Goal: Use online tool/utility: Utilize a website feature to perform a specific function

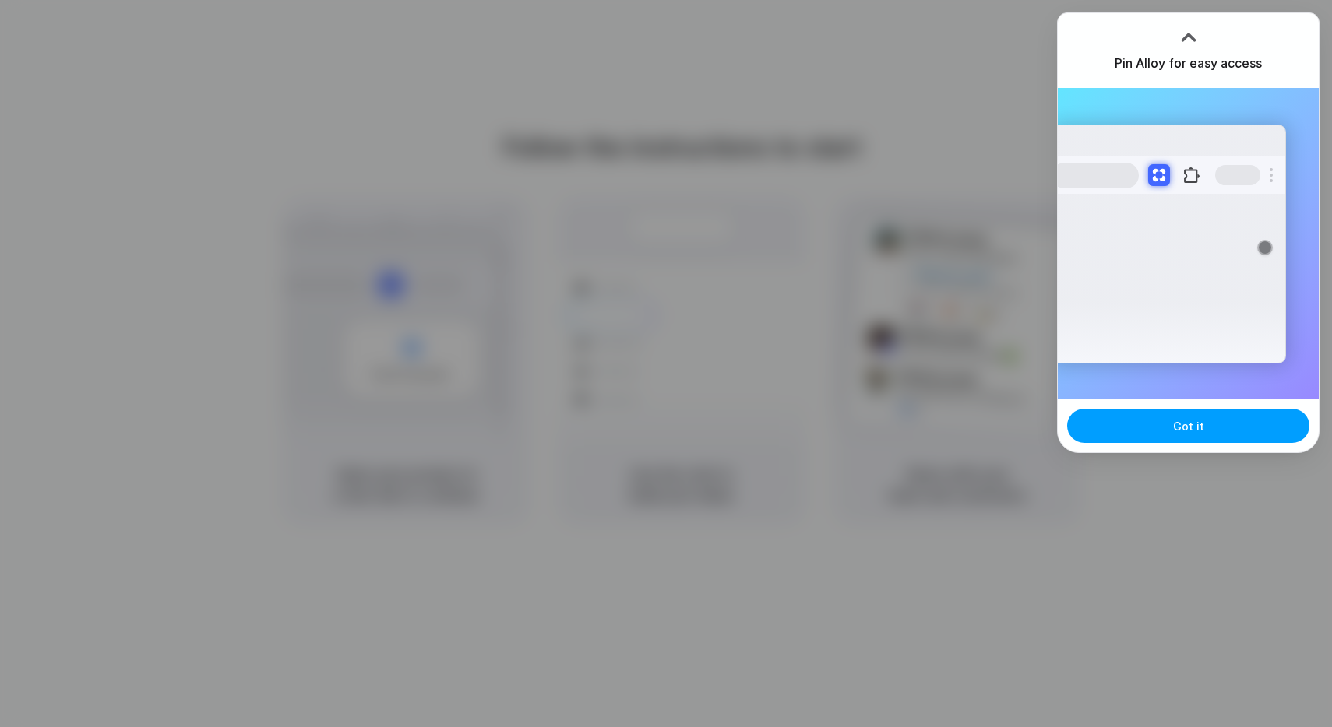
click at [1159, 431] on button "Got it" at bounding box center [1188, 426] width 242 height 34
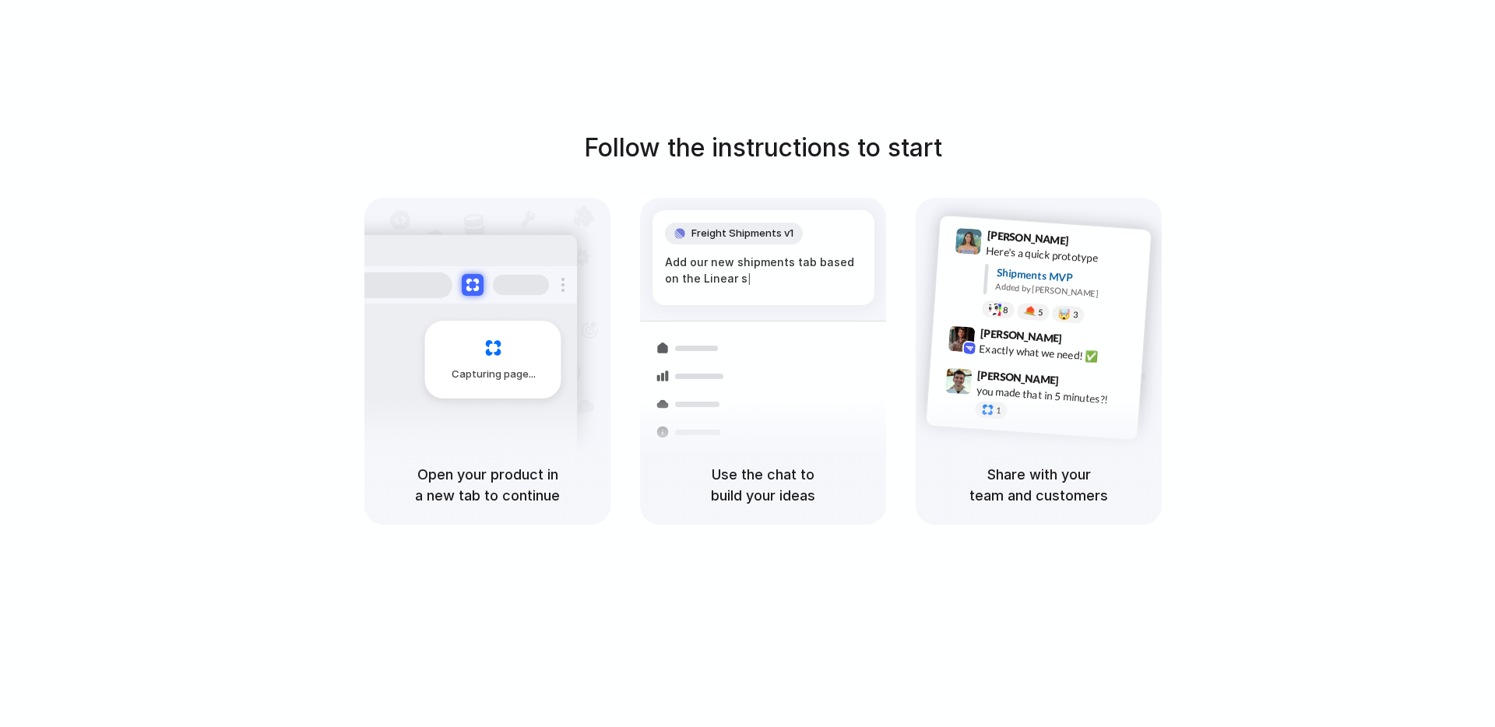
click at [1261, 222] on div "Follow the instructions to start Capturing page Open your product in a new tab …" at bounding box center [763, 327] width 1495 height 396
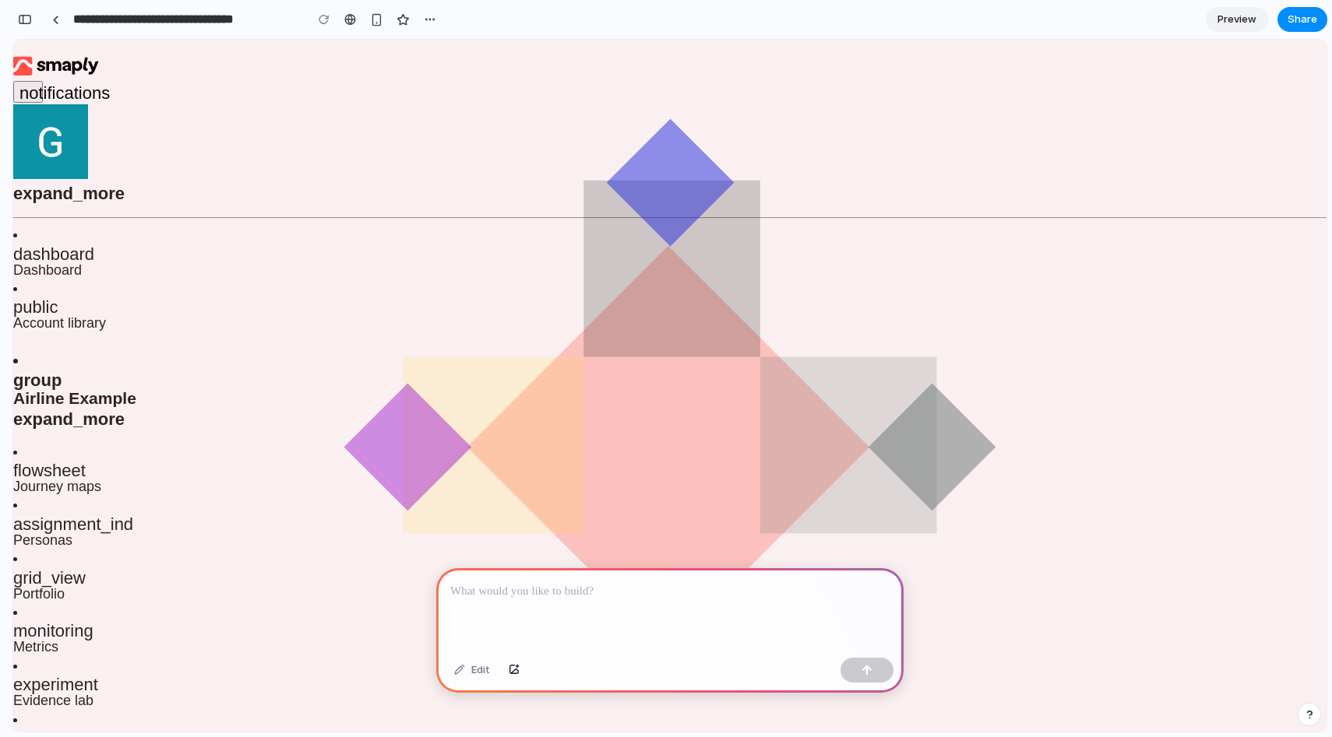
click at [571, 613] on div at bounding box center [669, 609] width 467 height 83
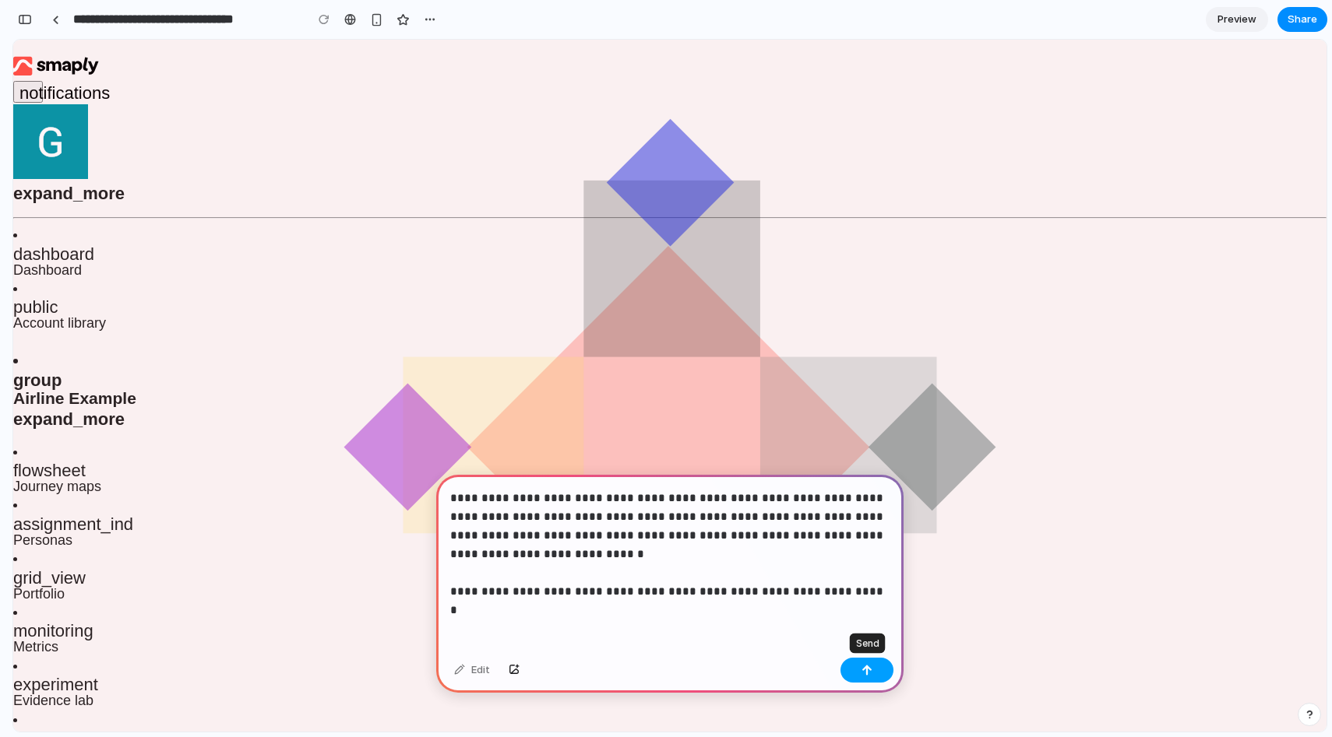
click at [877, 659] on button "button" at bounding box center [866, 670] width 53 height 25
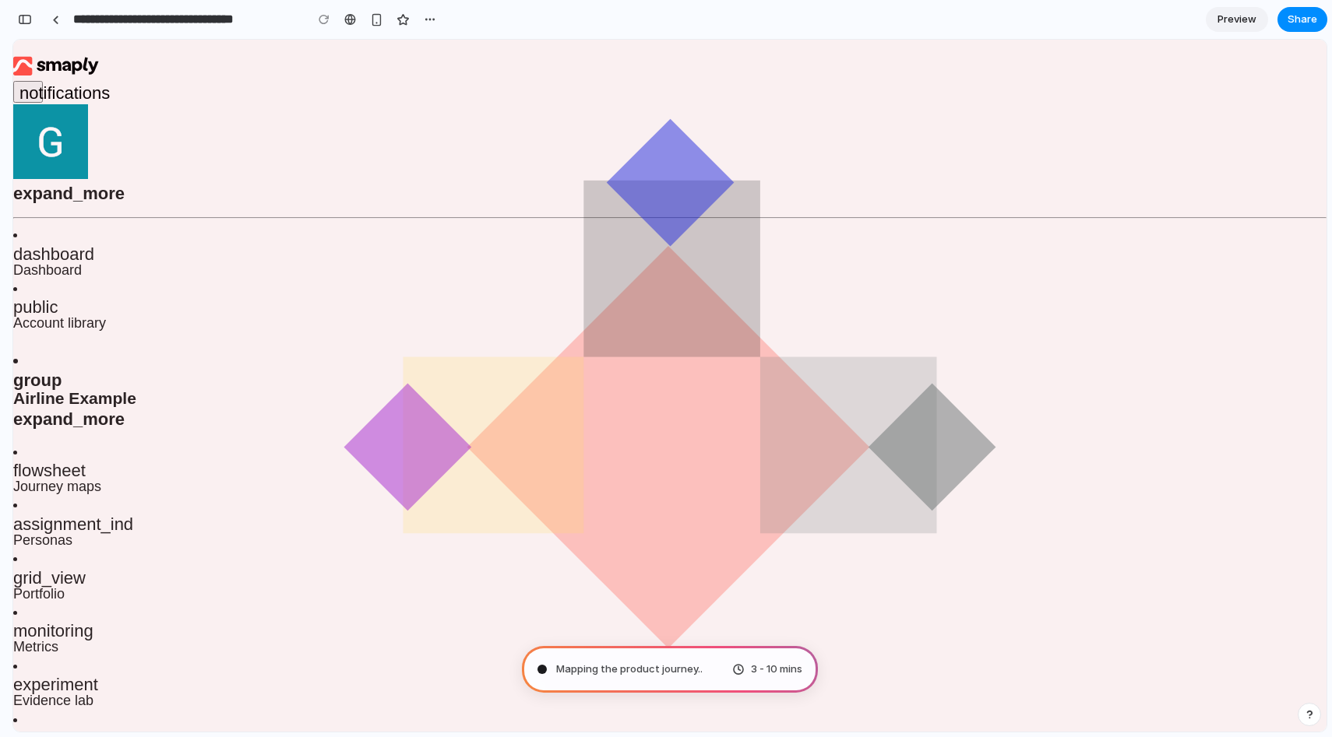
type input "**********"
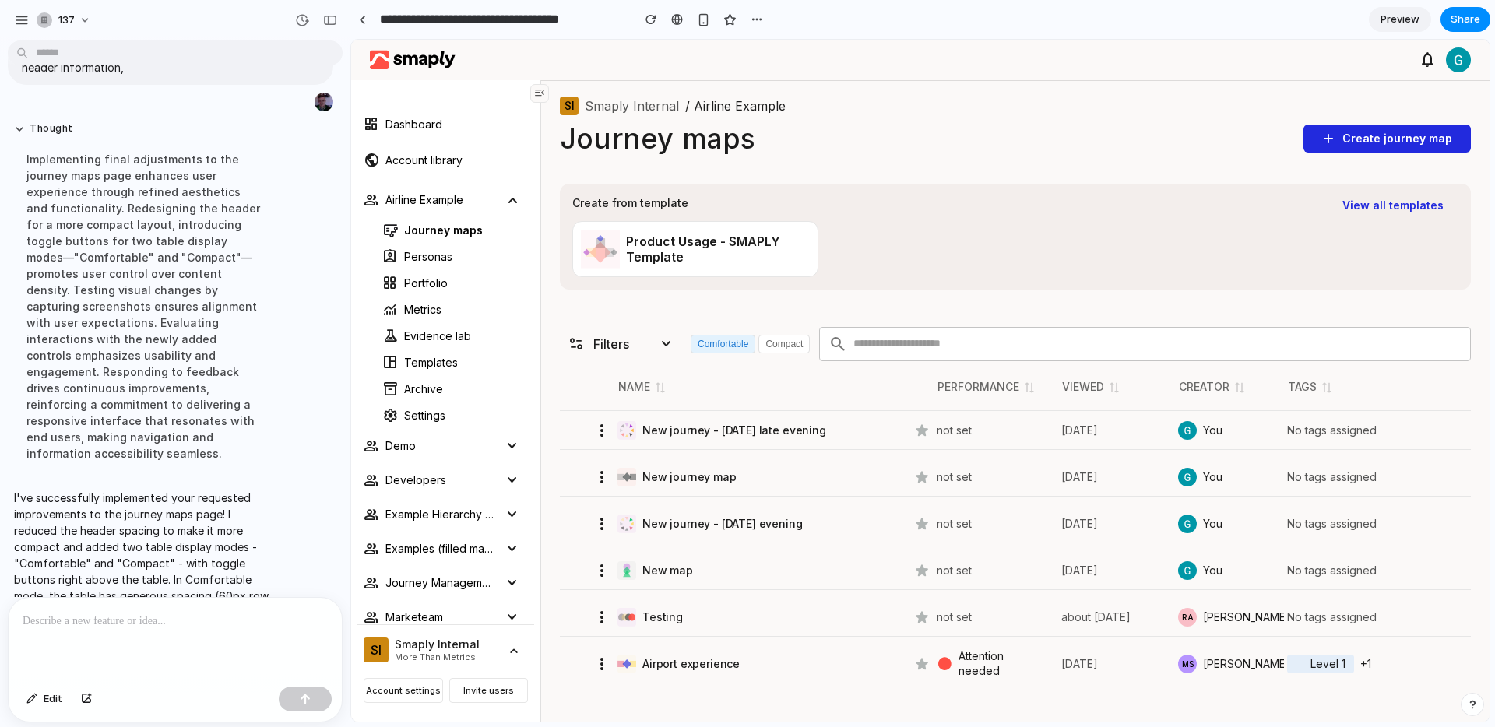
scroll to position [272, 0]
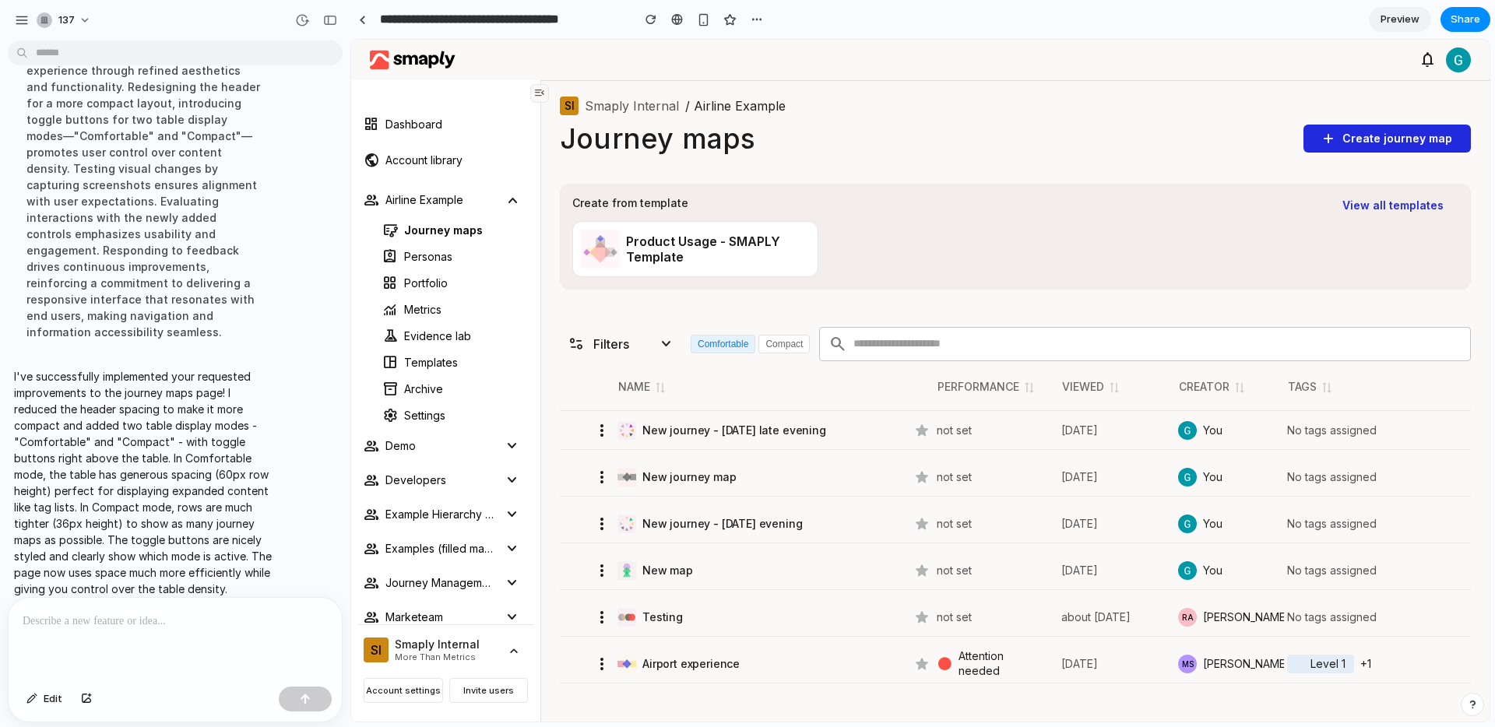
click at [1076, 232] on div "Product Usage - SMAPLY Template" at bounding box center [1015, 254] width 886 height 72
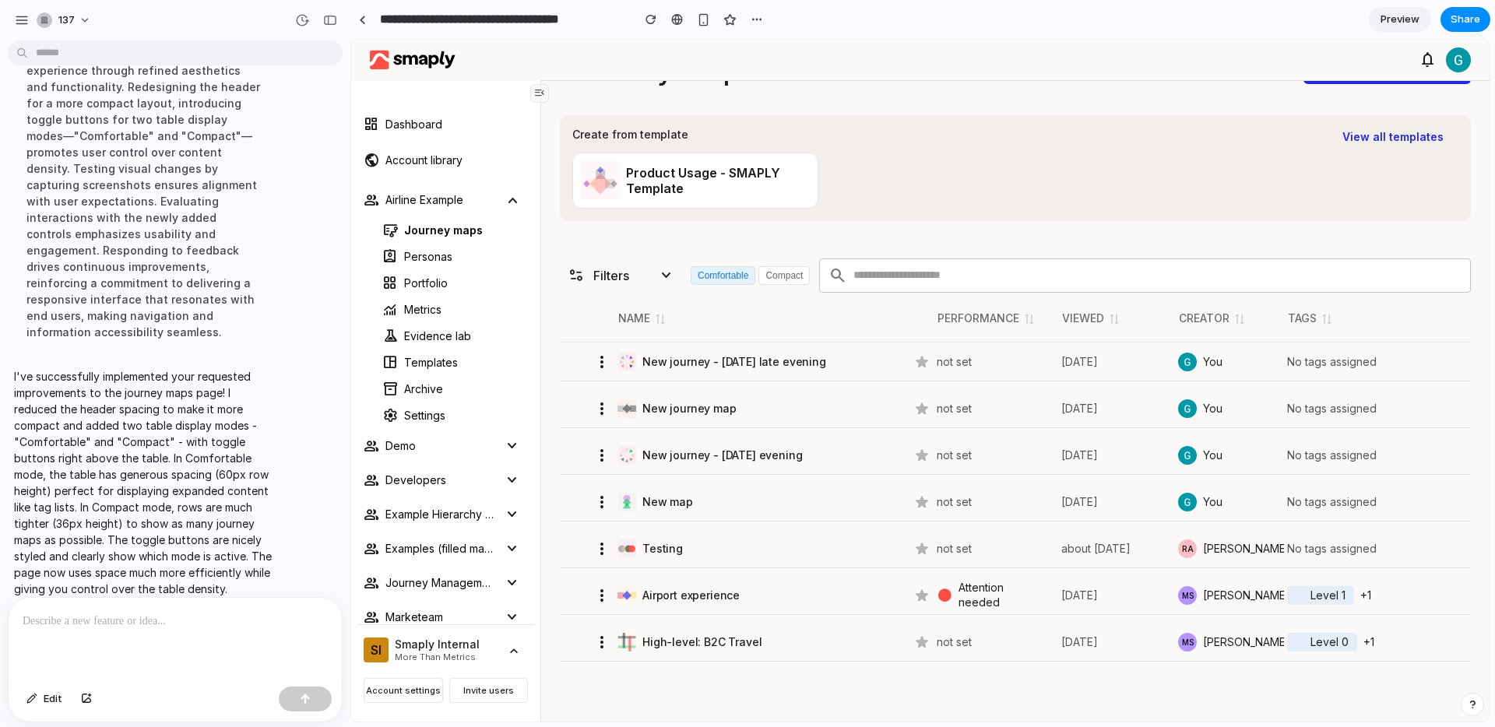
scroll to position [0, 0]
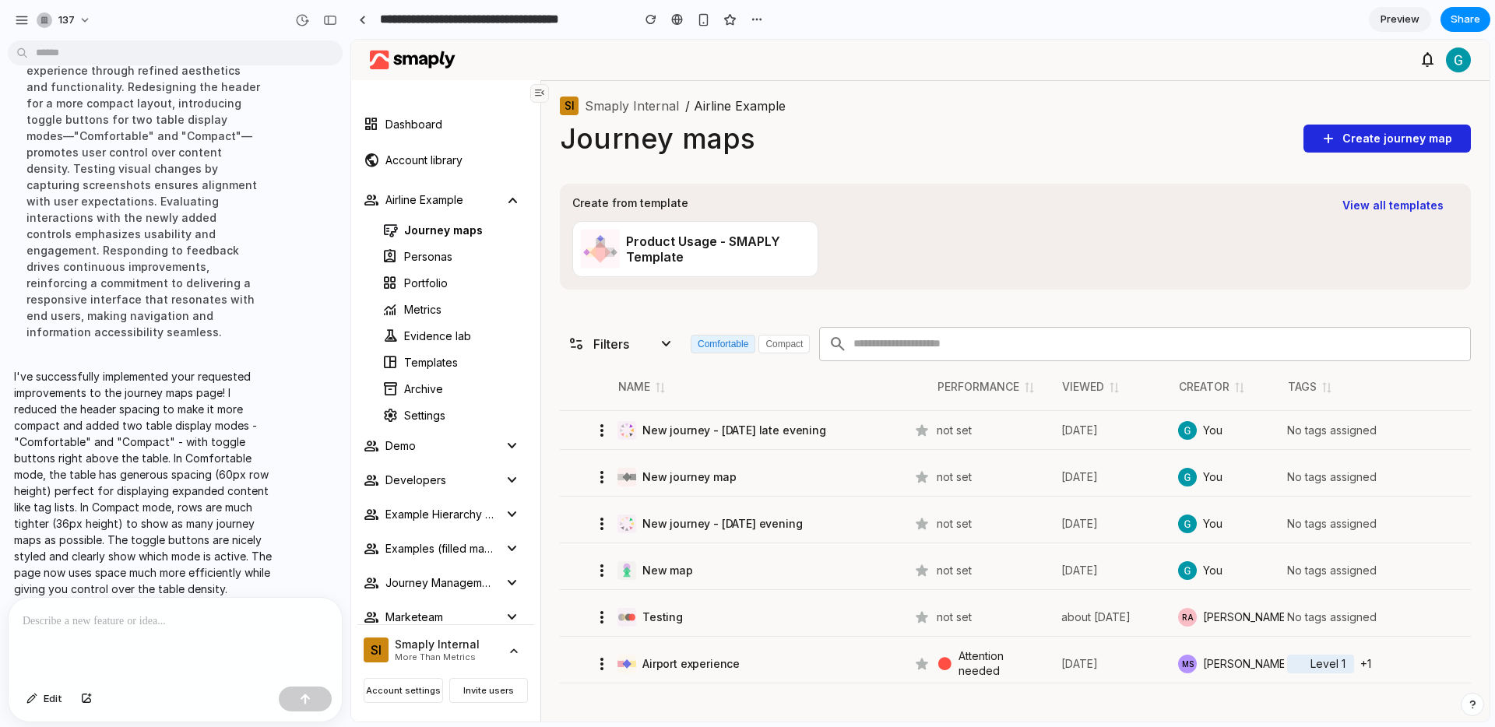
click at [788, 340] on button "Compact" at bounding box center [783, 344] width 51 height 19
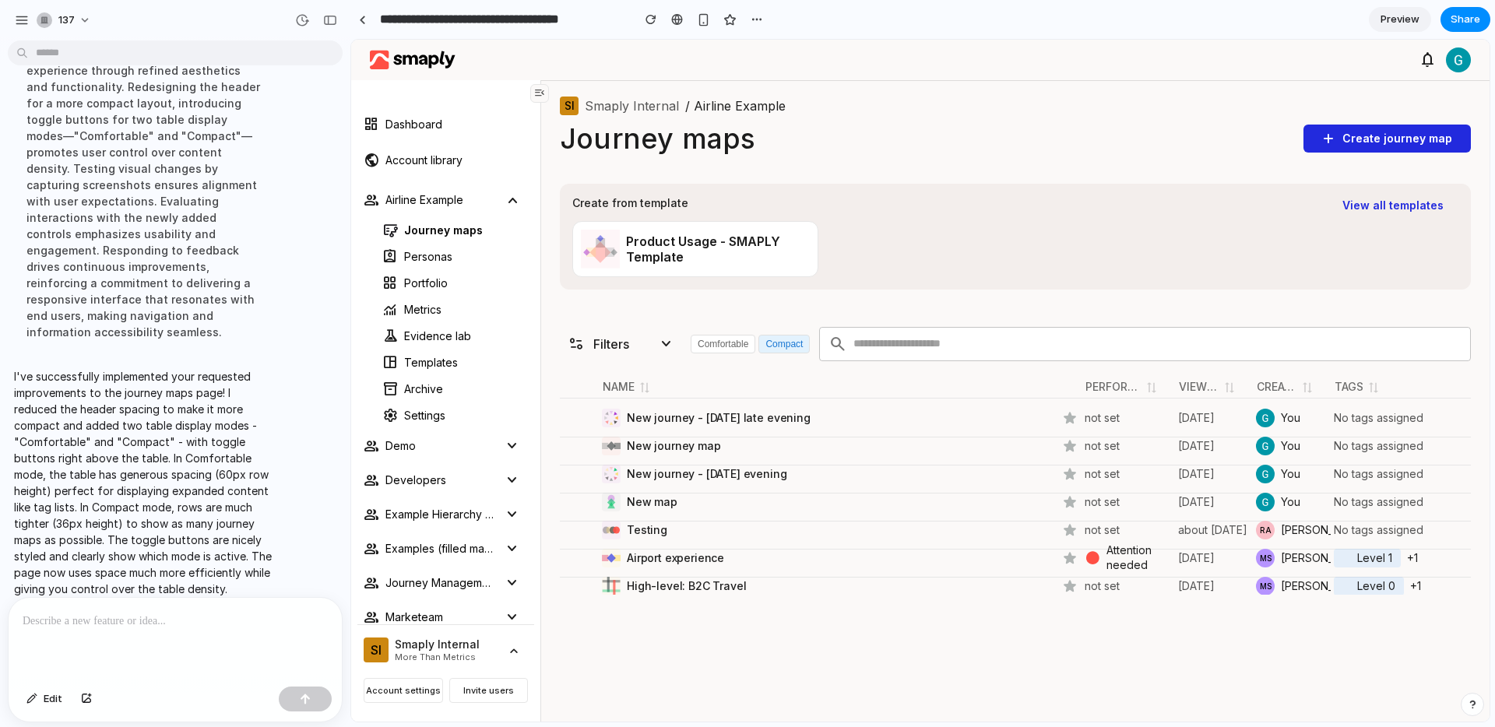
click at [744, 344] on button "Comfortable" at bounding box center [723, 344] width 65 height 19
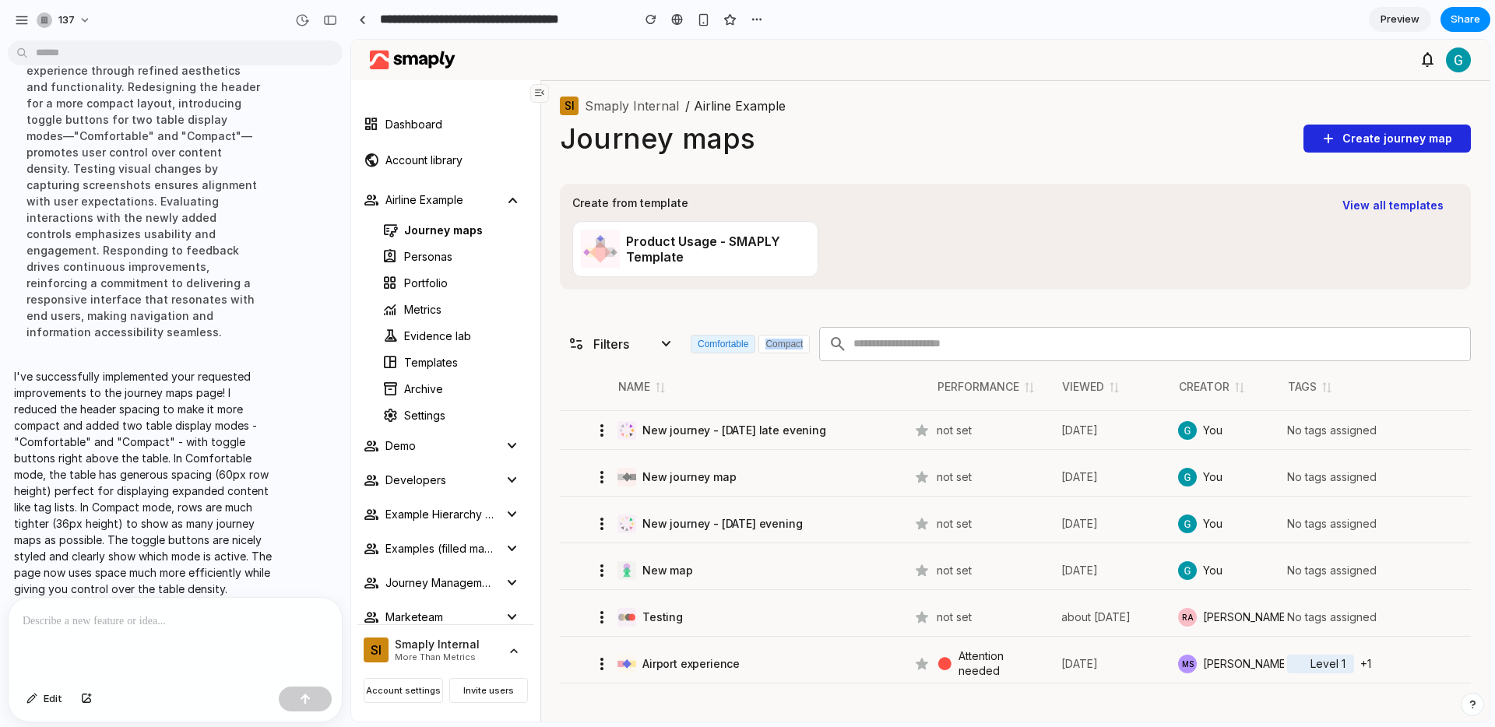
click at [777, 342] on button "Compact" at bounding box center [783, 344] width 51 height 19
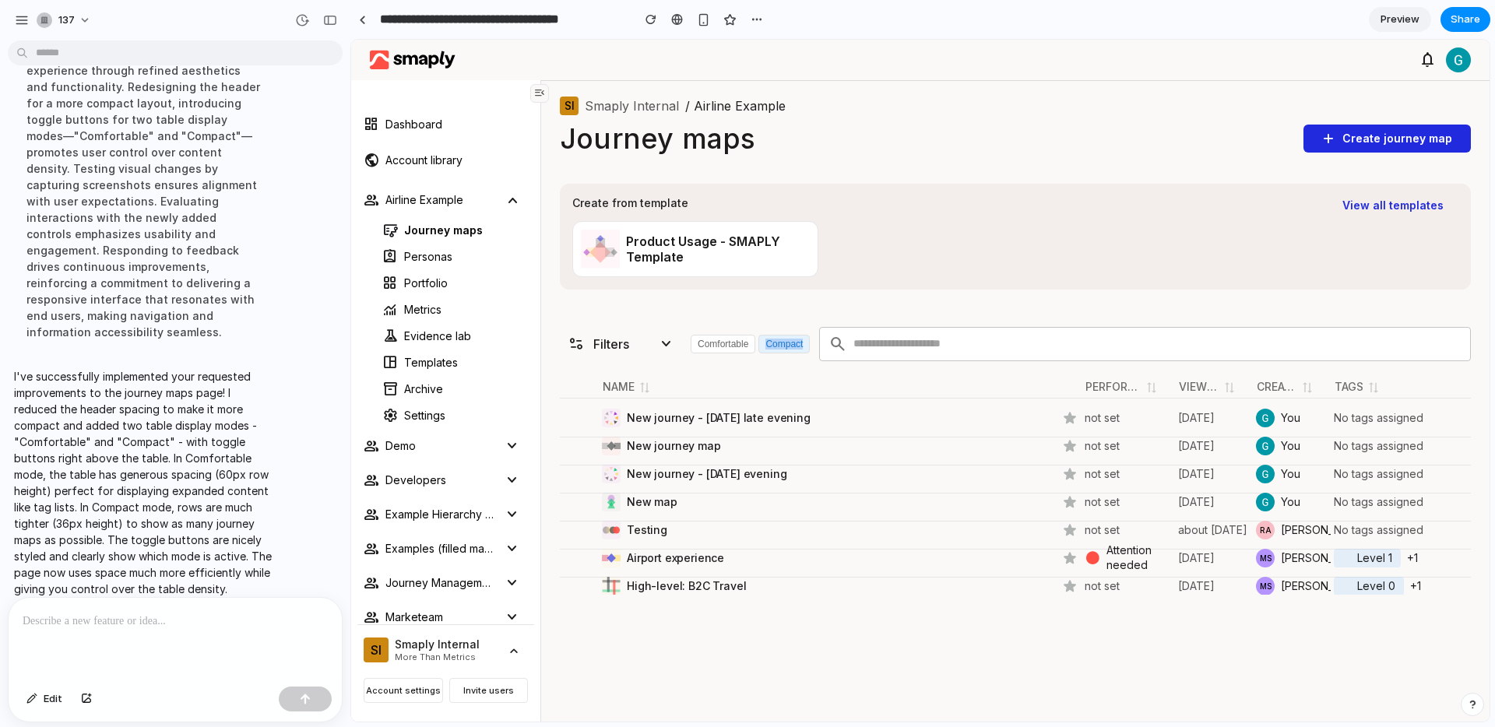
click at [592, 345] on button "page_info Filters expand_more" at bounding box center [622, 344] width 125 height 25
click at [704, 344] on button "Comfortable" at bounding box center [723, 344] width 65 height 19
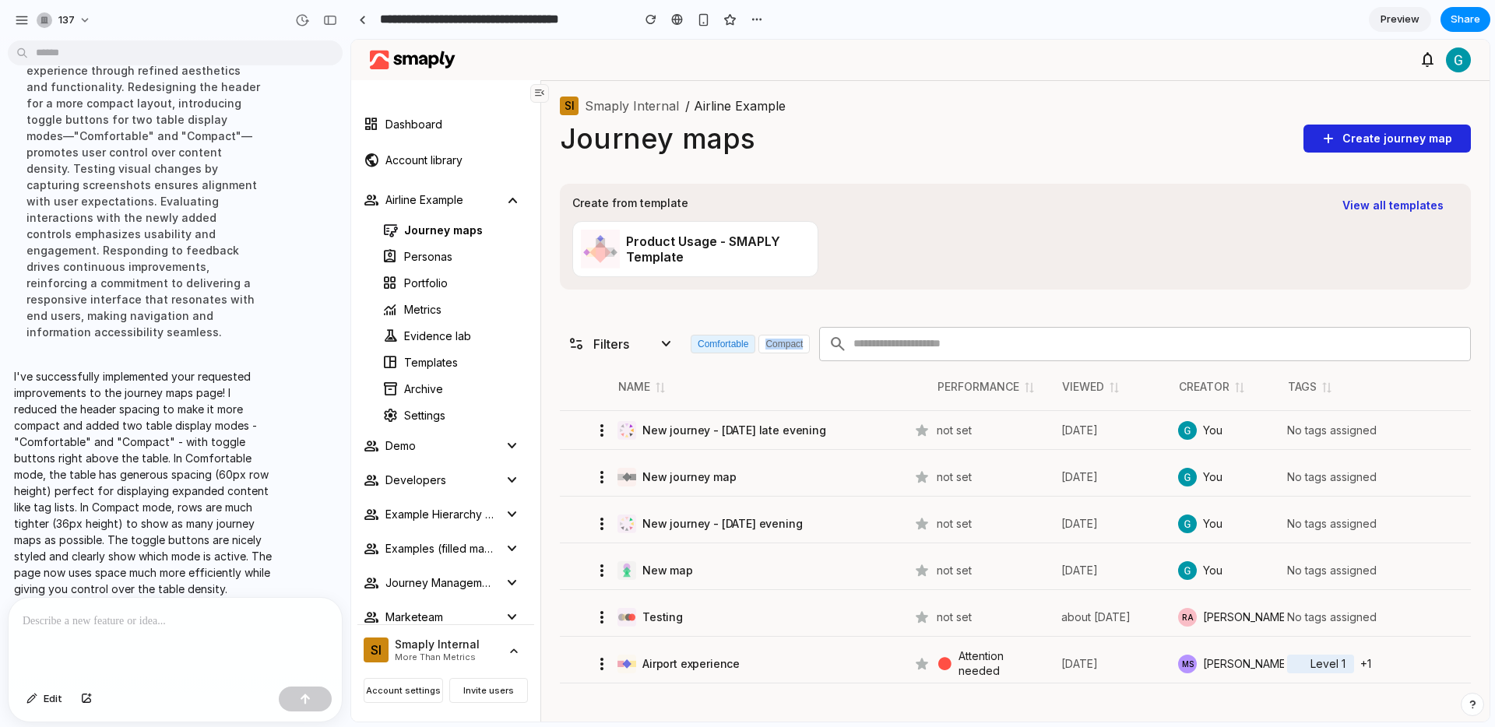
click at [704, 344] on button "Comfortable" at bounding box center [723, 344] width 65 height 19
click at [765, 343] on button "Compact" at bounding box center [783, 344] width 51 height 19
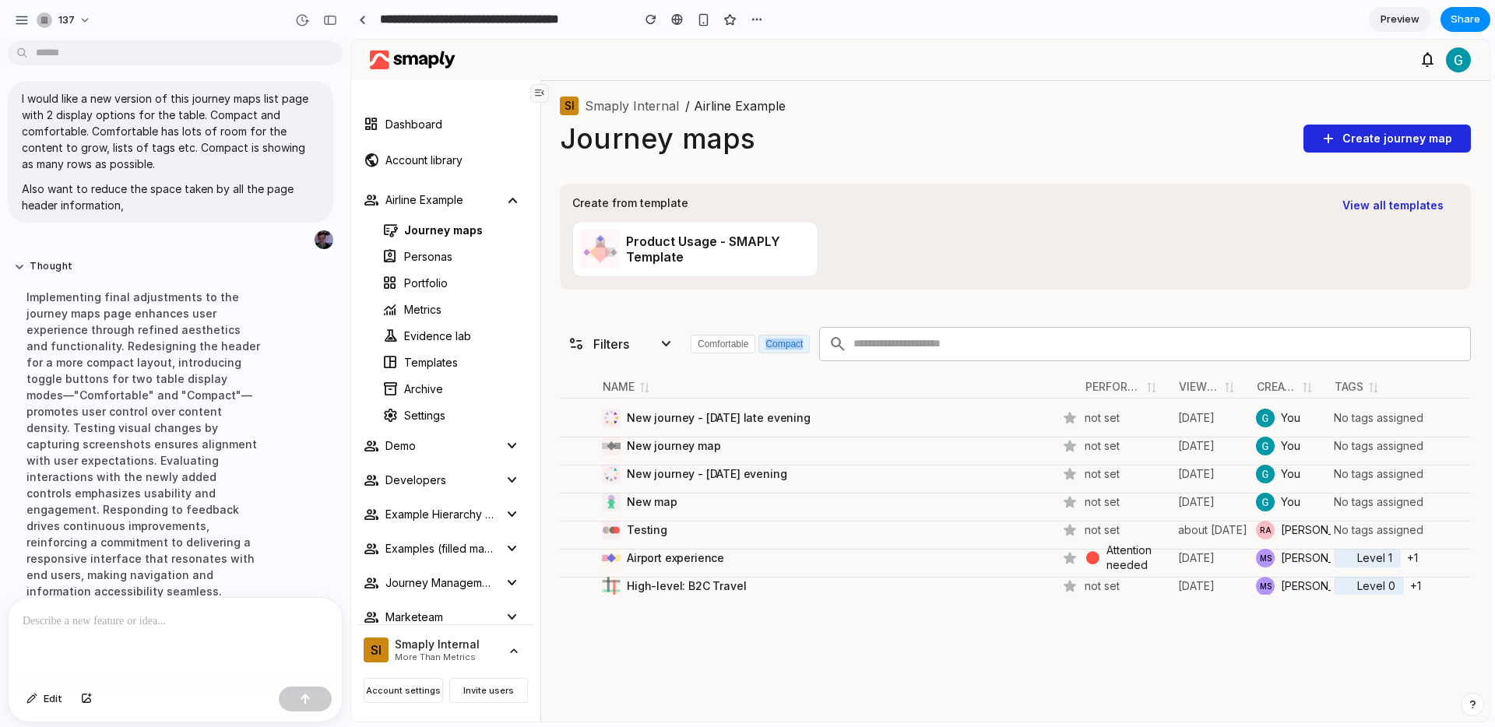
scroll to position [14, 0]
click at [533, 86] on span "menu_open" at bounding box center [539, 93] width 12 height 17
click at [537, 95] on span "menu_open" at bounding box center [539, 93] width 12 height 17
click at [544, 91] on span "menu_open" at bounding box center [539, 93] width 12 height 17
drag, startPoint x: 536, startPoint y: 93, endPoint x: 709, endPoint y: 107, distance: 174.2
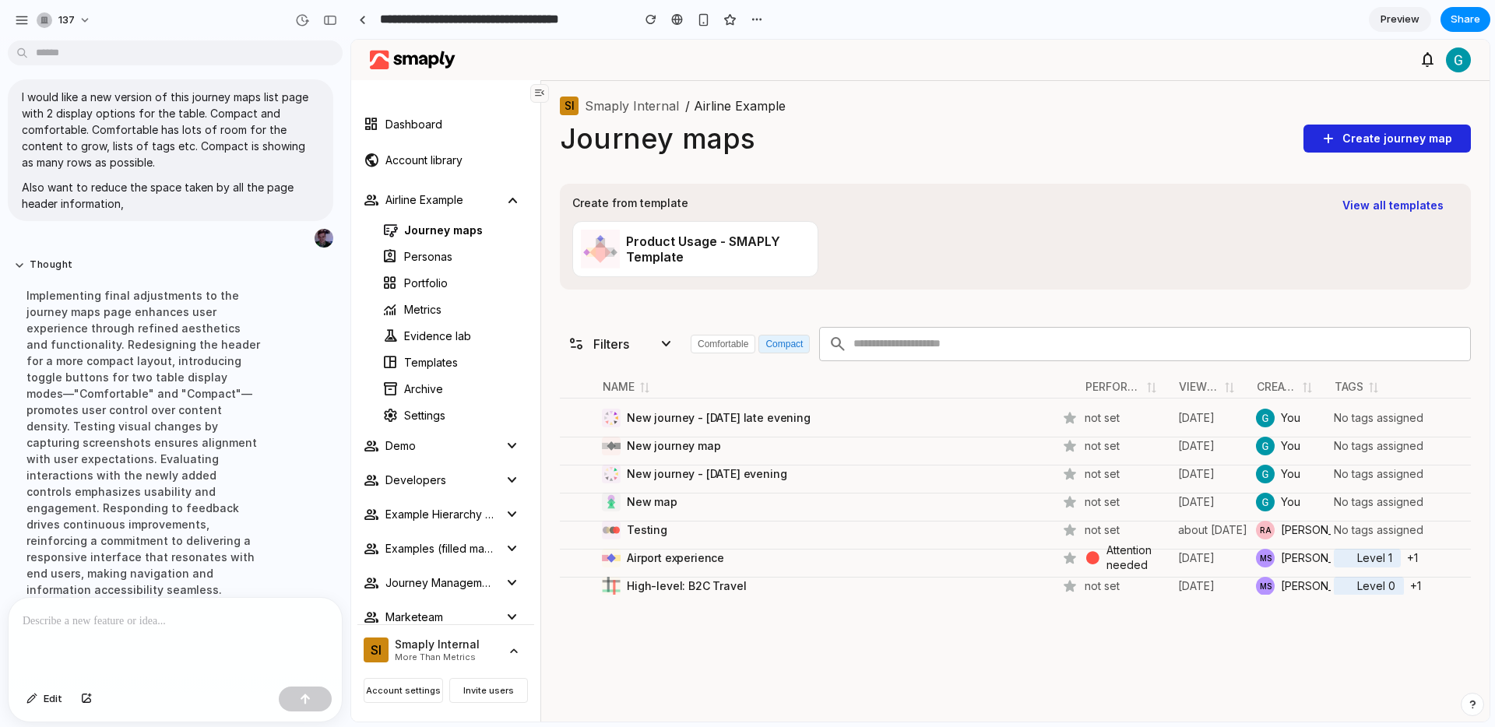
click at [536, 93] on span "menu_open" at bounding box center [539, 93] width 12 height 17
click at [829, 102] on div "SI Smaply Internal / Airline Example" at bounding box center [1015, 106] width 911 height 19
